Goal: Information Seeking & Learning: Find specific fact

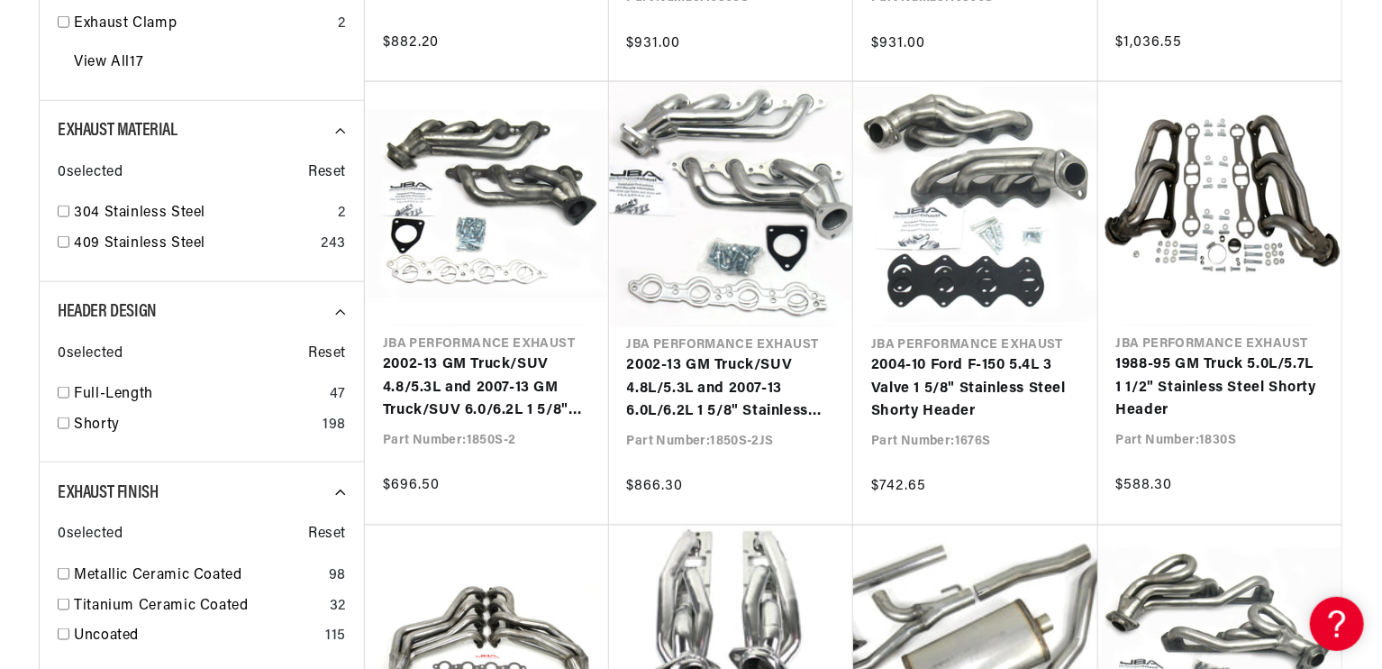
scroll to position [1087, 0]
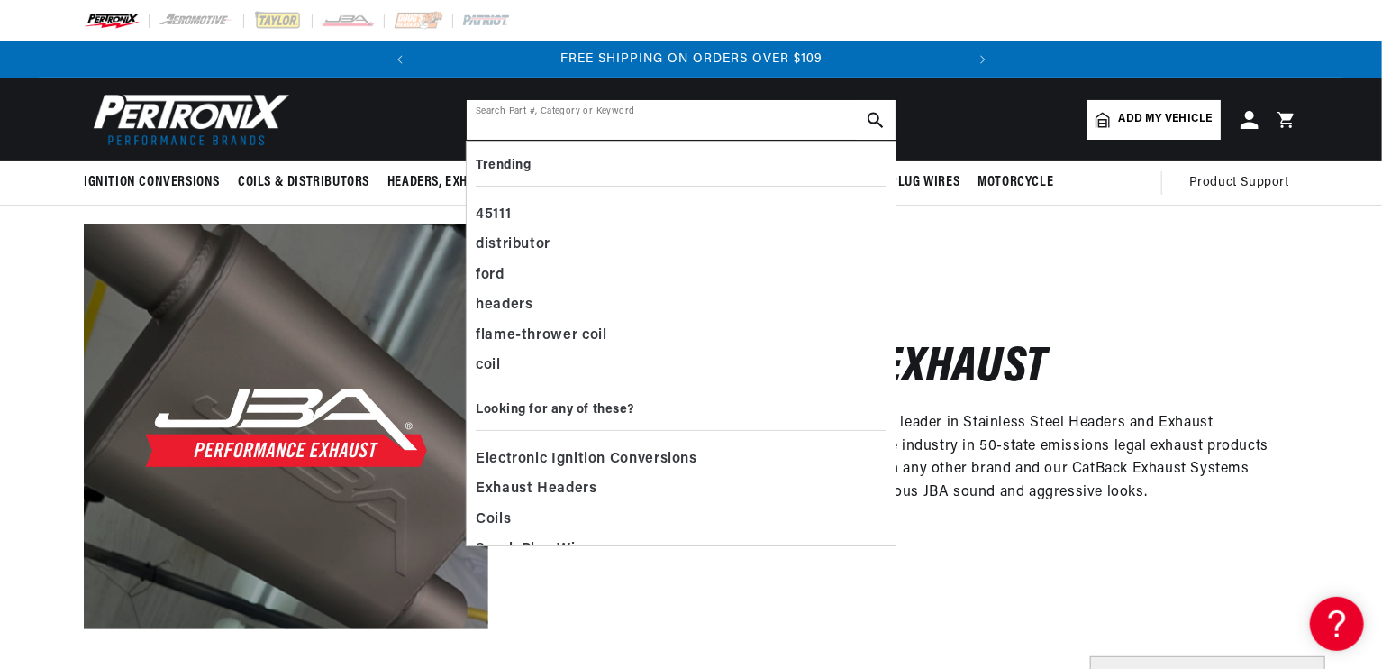
click at [816, 123] on input "text" at bounding box center [681, 120] width 429 height 40
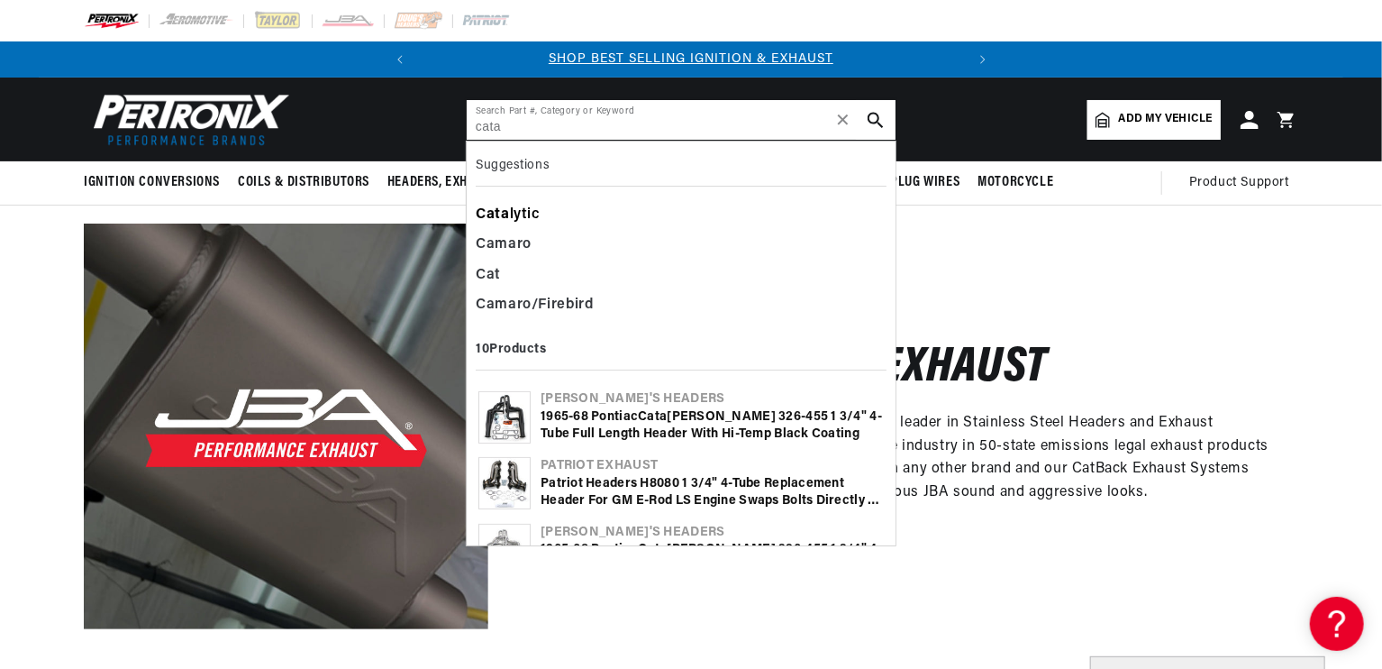
type input "cata"
click at [566, 220] on div "Cata lytic" at bounding box center [681, 215] width 411 height 31
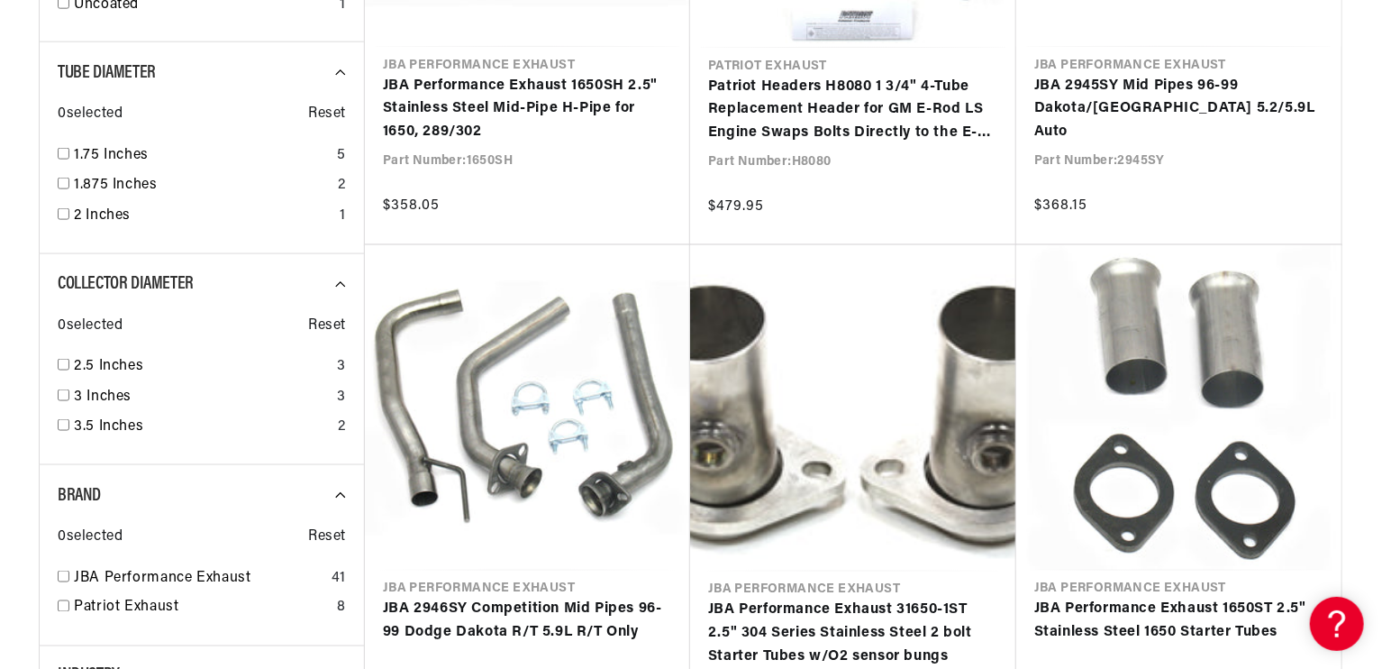
scroll to position [0, 546]
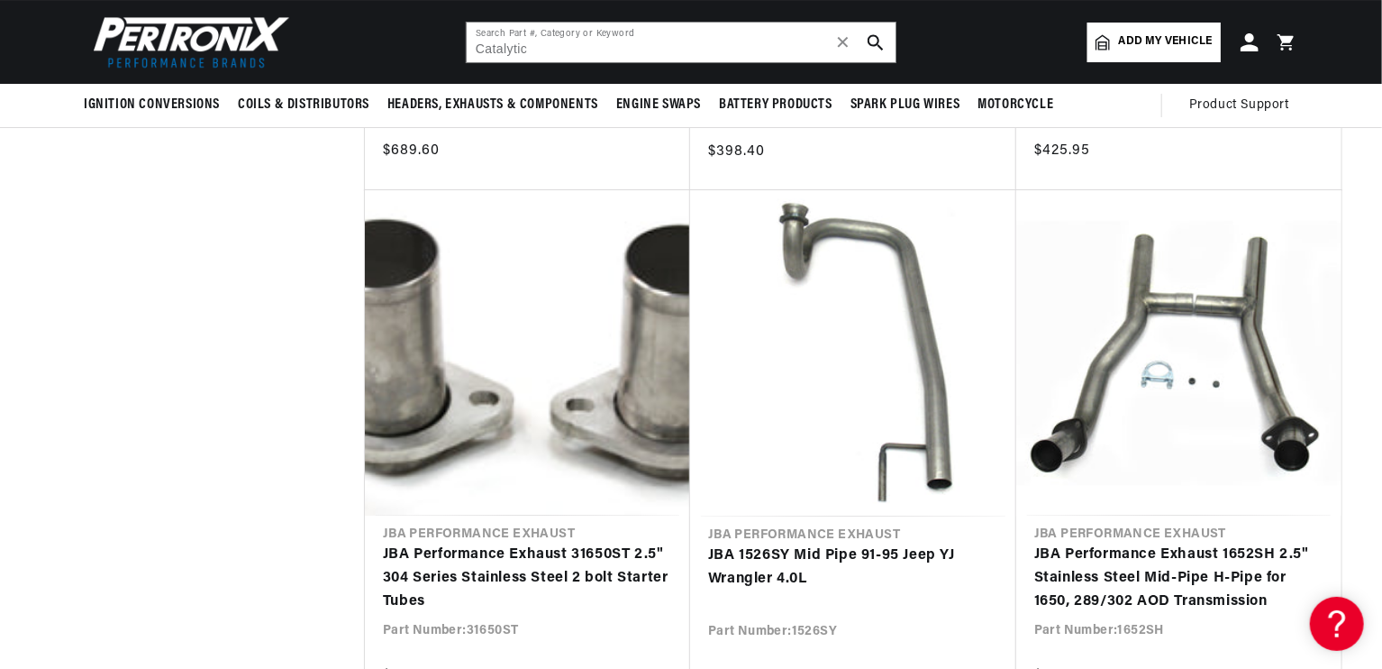
scroll to position [0, 546]
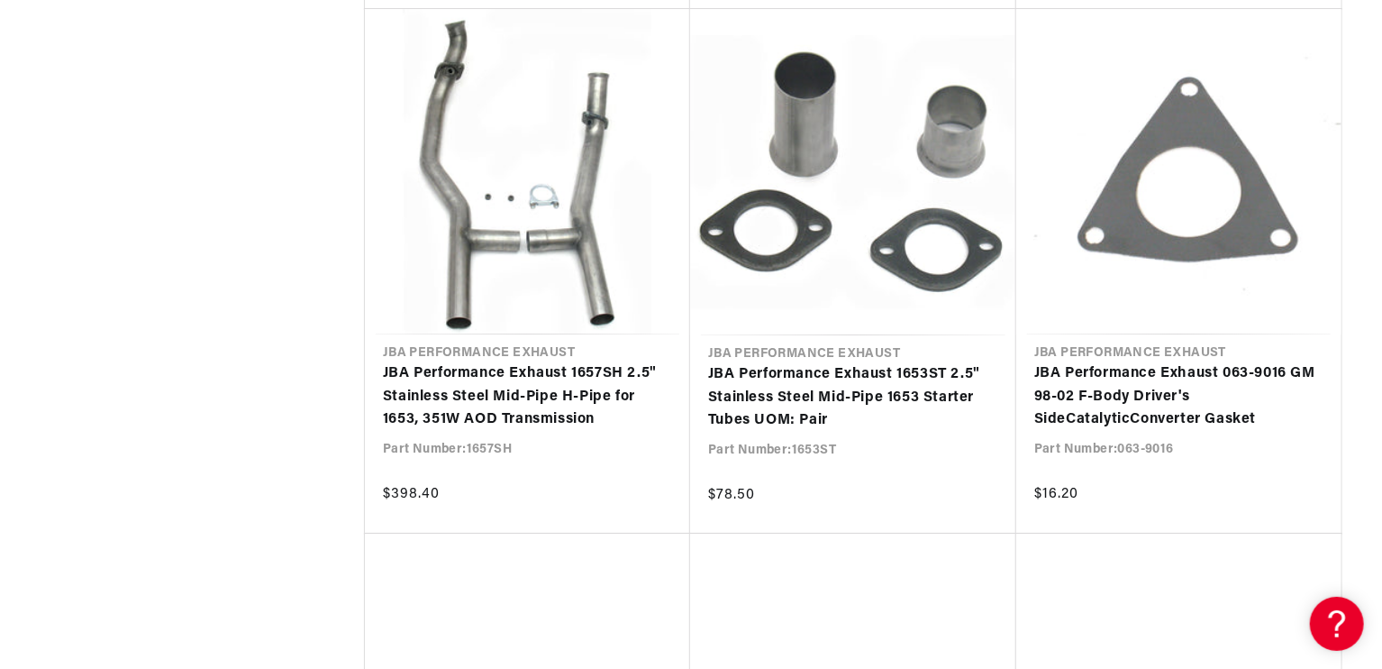
scroll to position [6622, 0]
